Goal: Check status: Check status

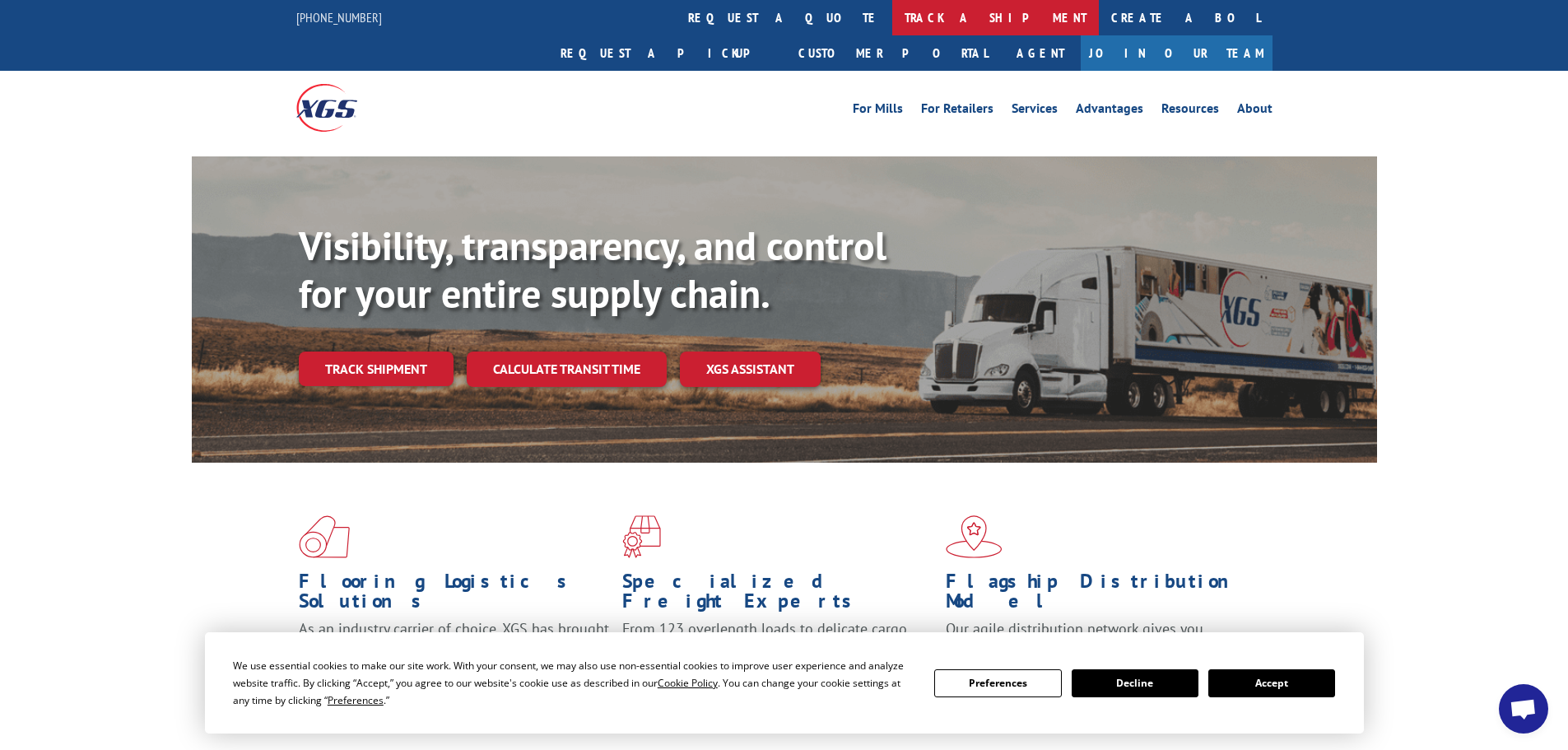
click at [892, 19] on link "track a shipment" at bounding box center [995, 17] width 207 height 35
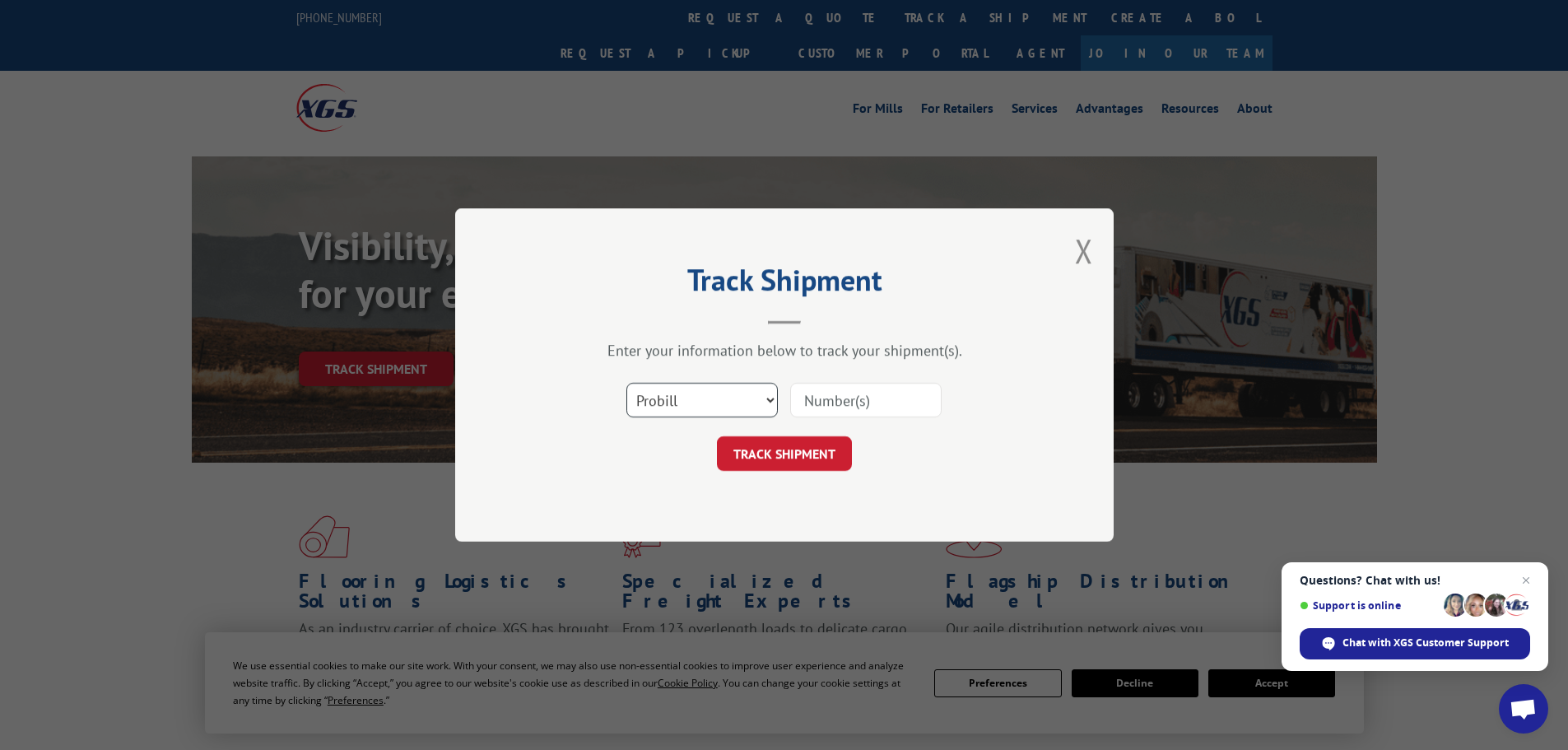
click at [768, 400] on select "Select category... Probill BOL PO" at bounding box center [702, 399] width 152 height 35
select select "bol"
click at [626, 382] on select "Select category... Probill BOL PO" at bounding box center [702, 399] width 152 height 35
click at [827, 400] on input at bounding box center [866, 399] width 152 height 35
paste input "6450606"
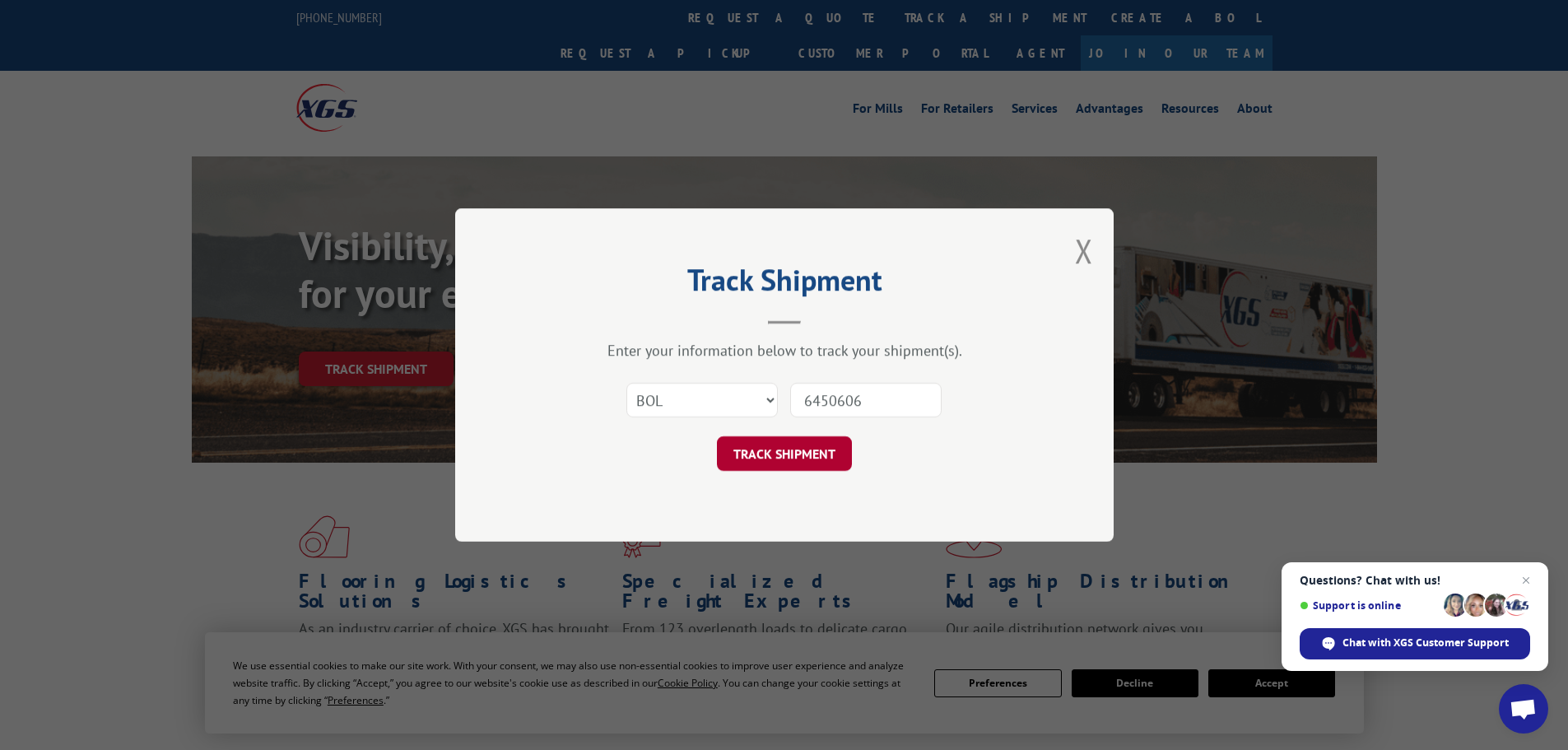
type input "6450606"
click at [812, 452] on button "TRACK SHIPMENT" at bounding box center [784, 453] width 135 height 35
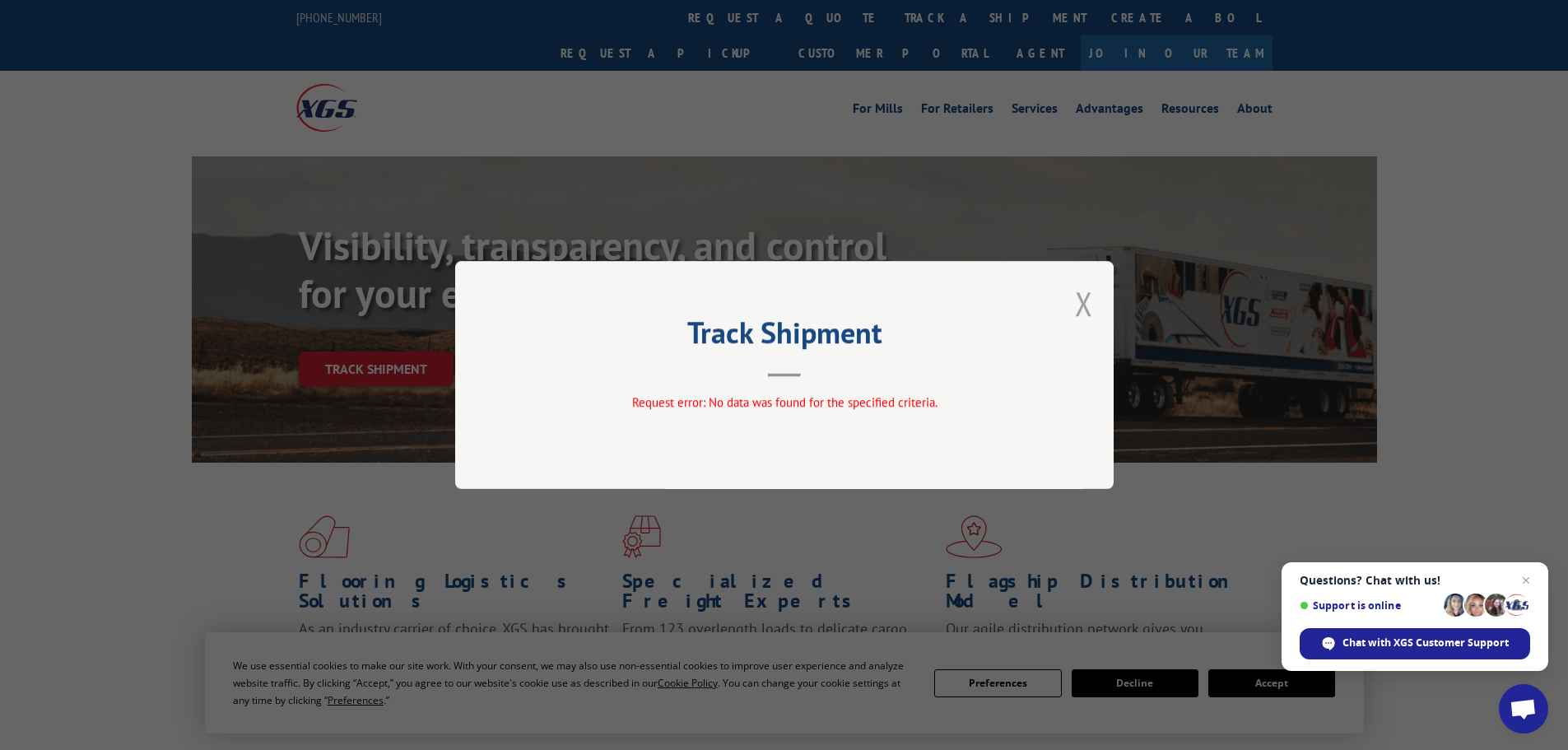
click at [1081, 303] on button "Close modal" at bounding box center [1084, 304] width 18 height 44
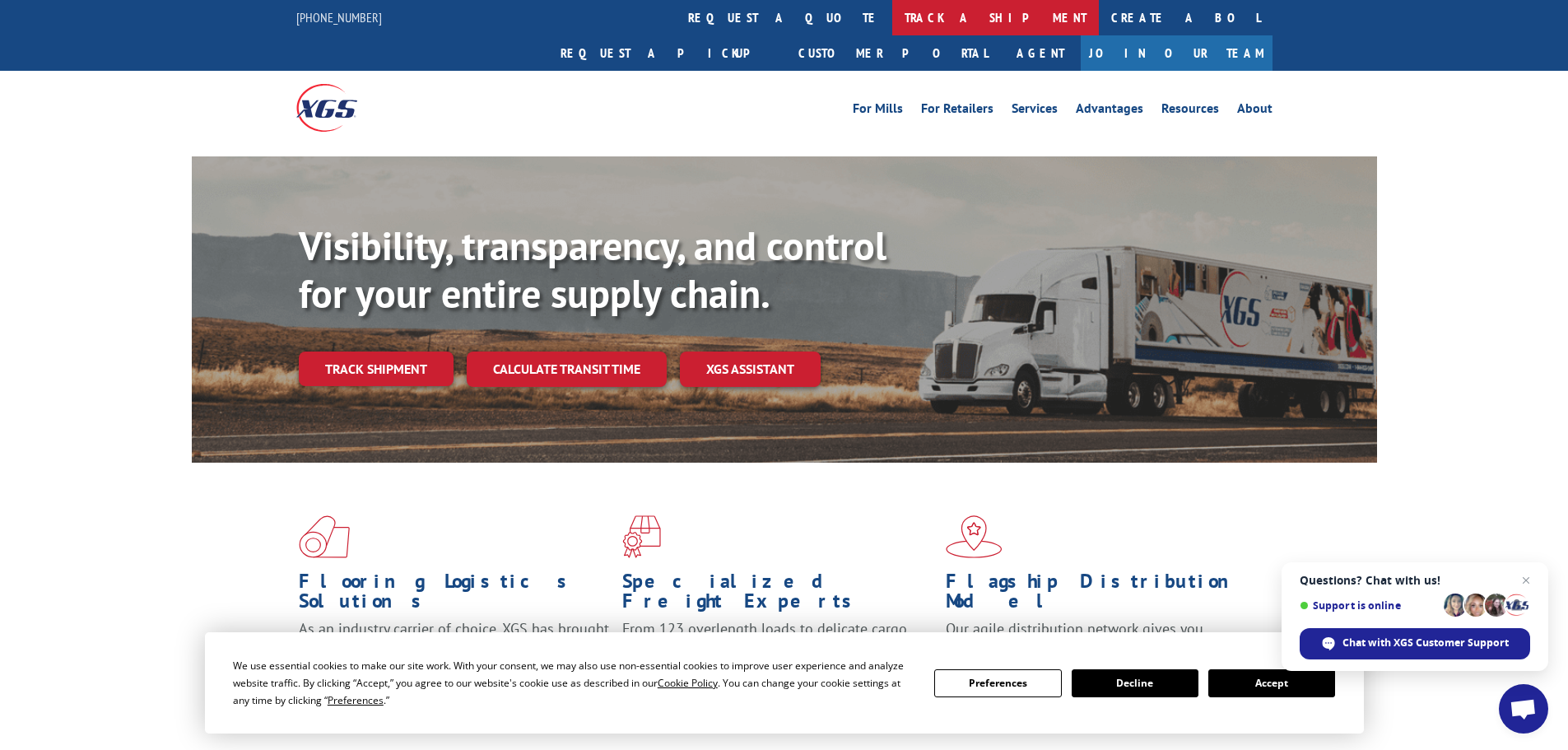
click at [892, 16] on link "track a shipment" at bounding box center [995, 17] width 207 height 35
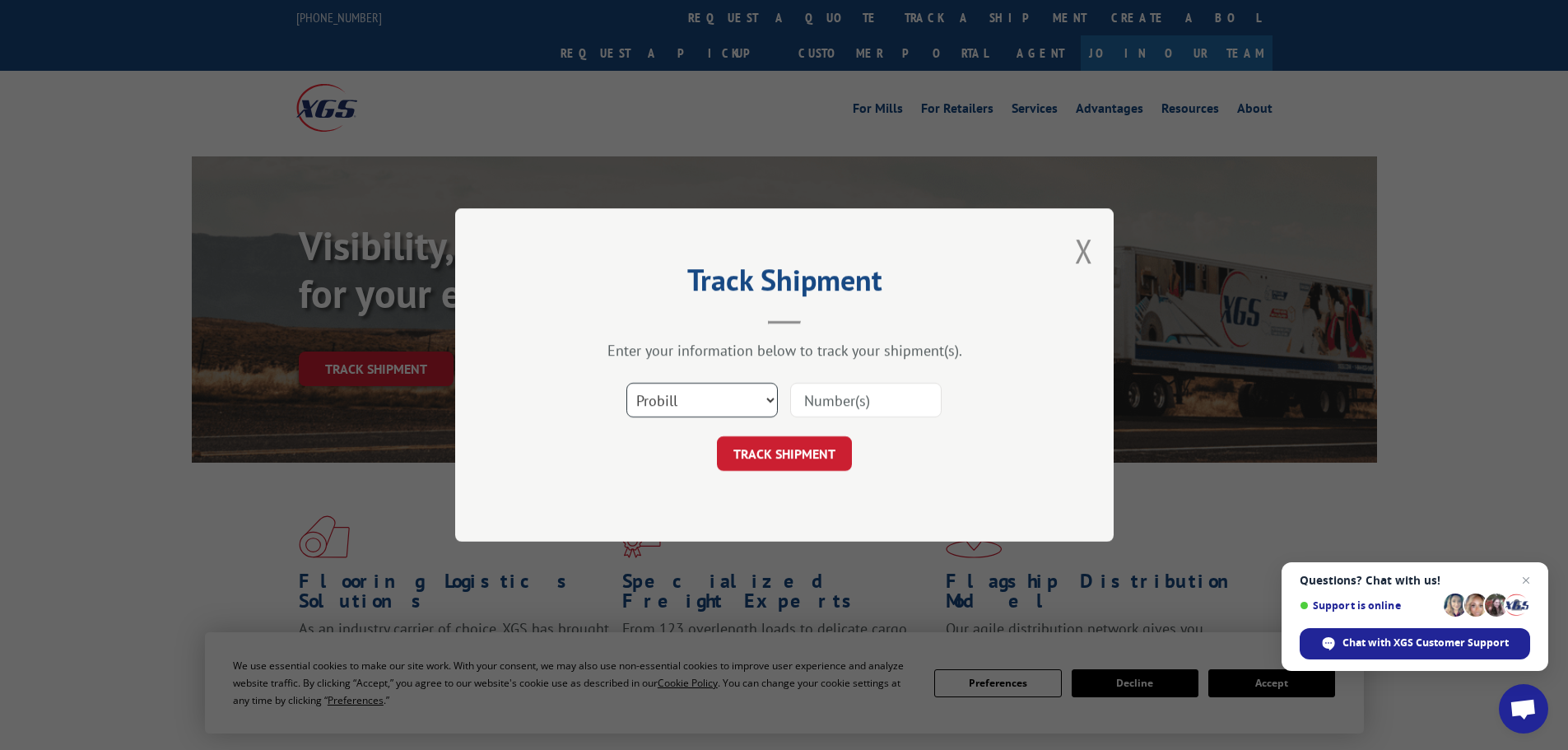
click at [767, 399] on select "Select category... Probill BOL PO" at bounding box center [702, 399] width 152 height 35
select select "po"
click at [626, 382] on select "Select category... Probill BOL PO" at bounding box center [702, 399] width 152 height 35
click at [827, 403] on input at bounding box center [866, 399] width 152 height 35
type input "05525446"
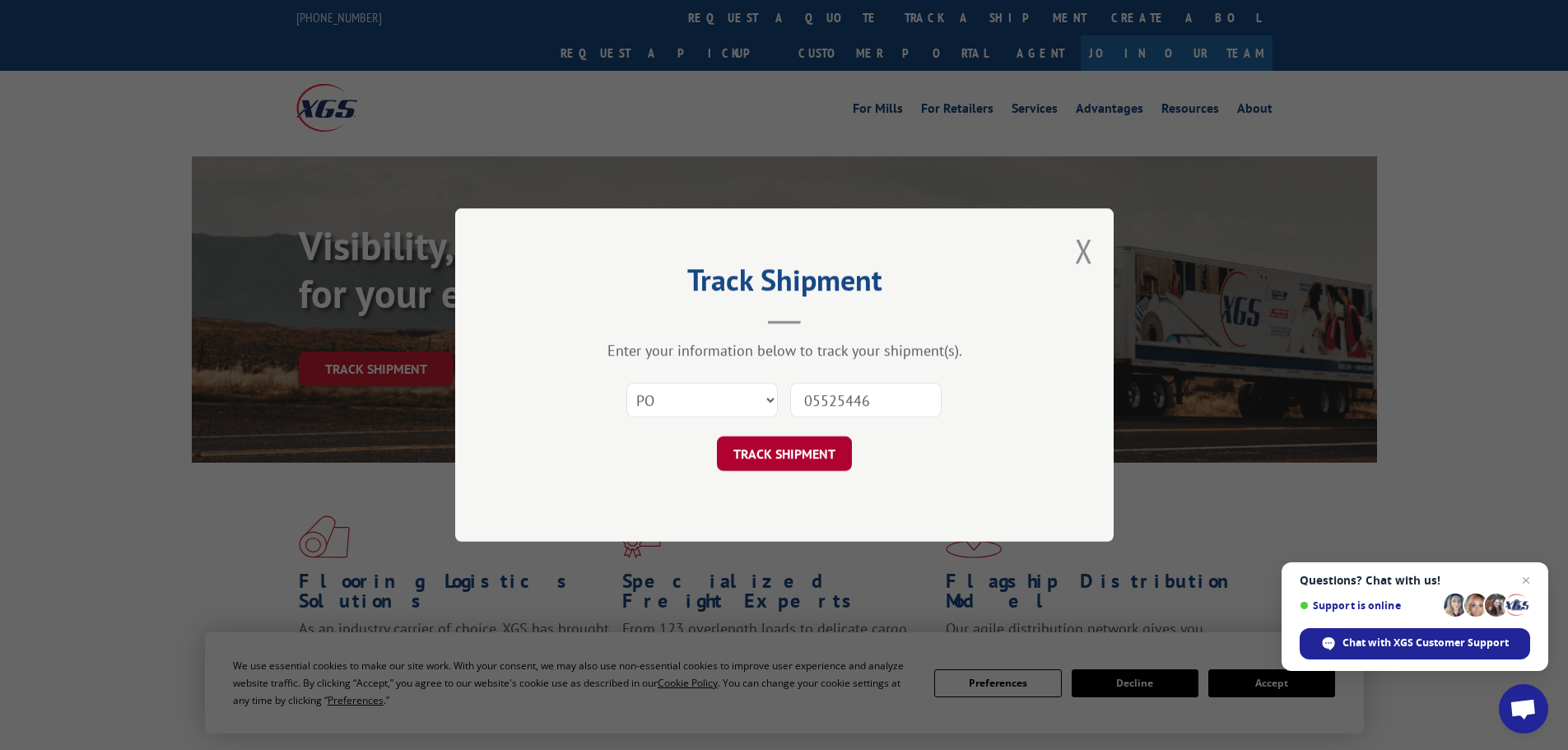
click at [781, 448] on button "TRACK SHIPMENT" at bounding box center [784, 453] width 135 height 35
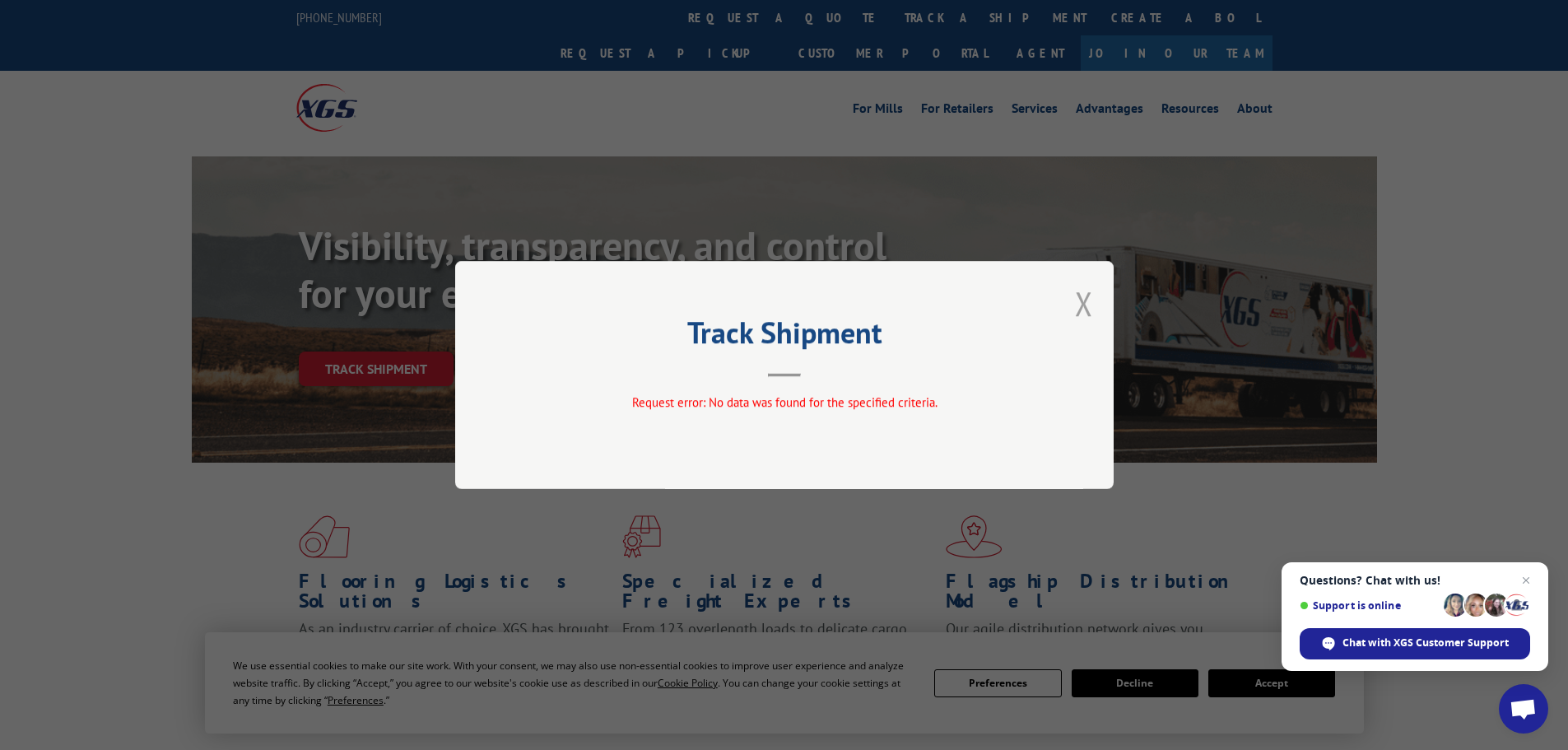
click at [1082, 303] on button "Close modal" at bounding box center [1084, 304] width 18 height 44
